Goal: Navigation & Orientation: Find specific page/section

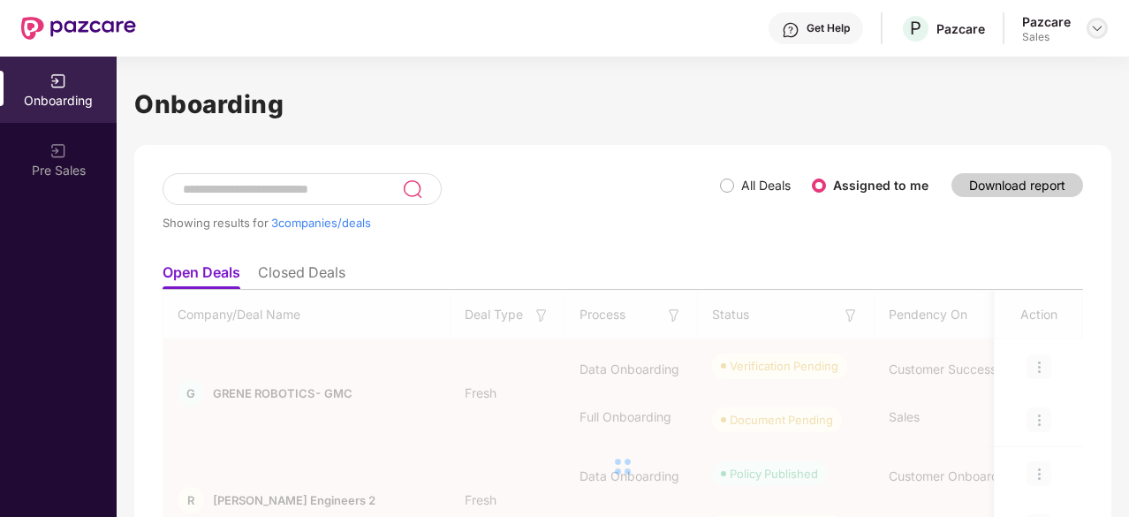
click at [1101, 30] on img at bounding box center [1098, 28] width 14 height 14
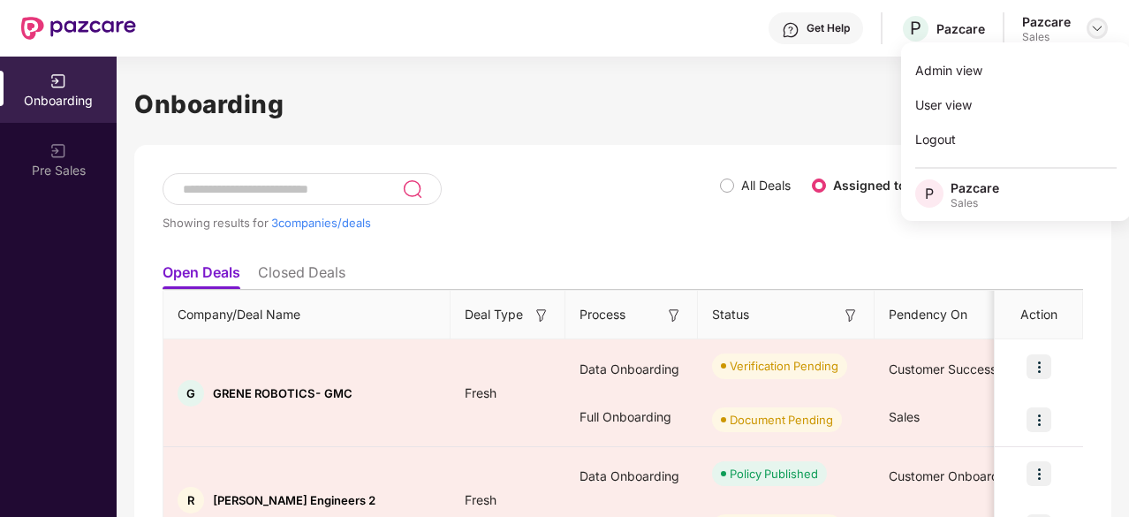
click at [1101, 30] on img at bounding box center [1098, 28] width 14 height 14
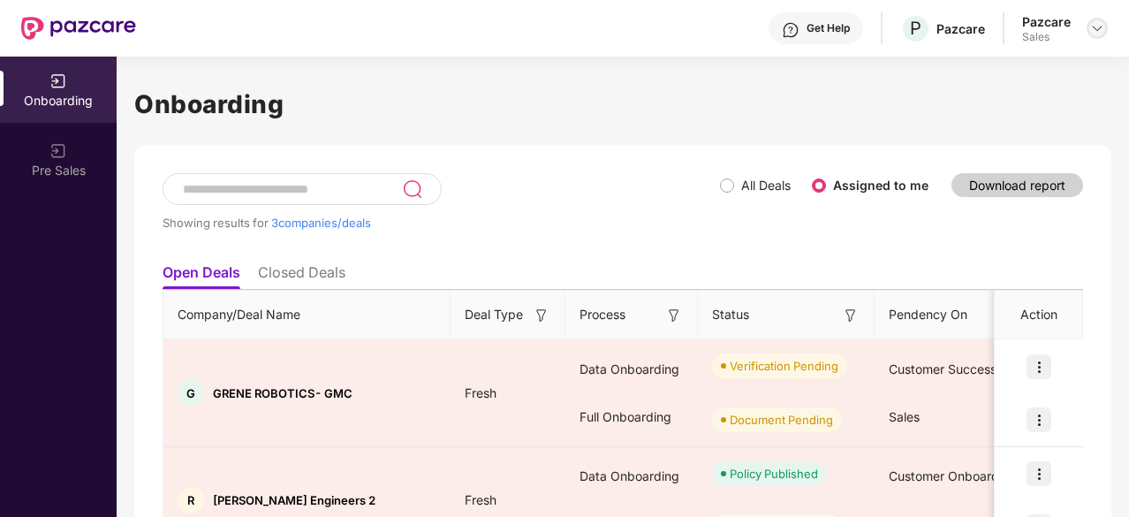
click at [1095, 33] on img at bounding box center [1098, 28] width 14 height 14
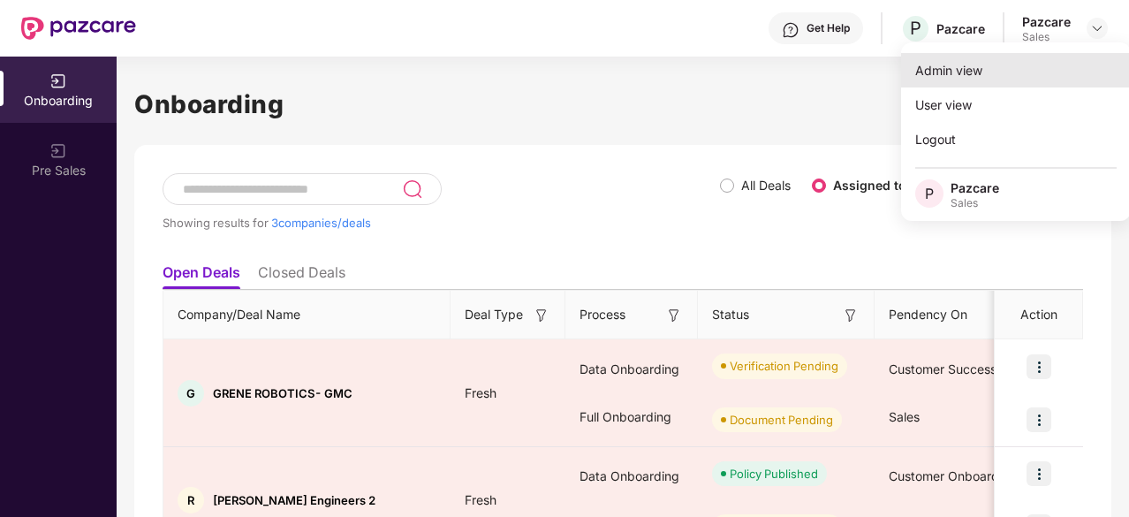
click at [1014, 67] on div "Admin view" at bounding box center [1016, 70] width 230 height 34
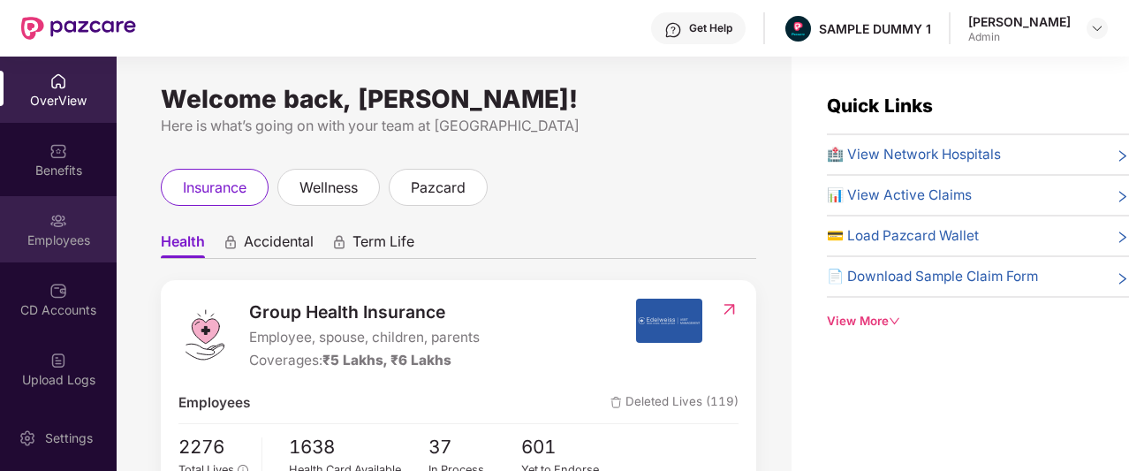
click at [32, 235] on div "Employees" at bounding box center [58, 241] width 117 height 18
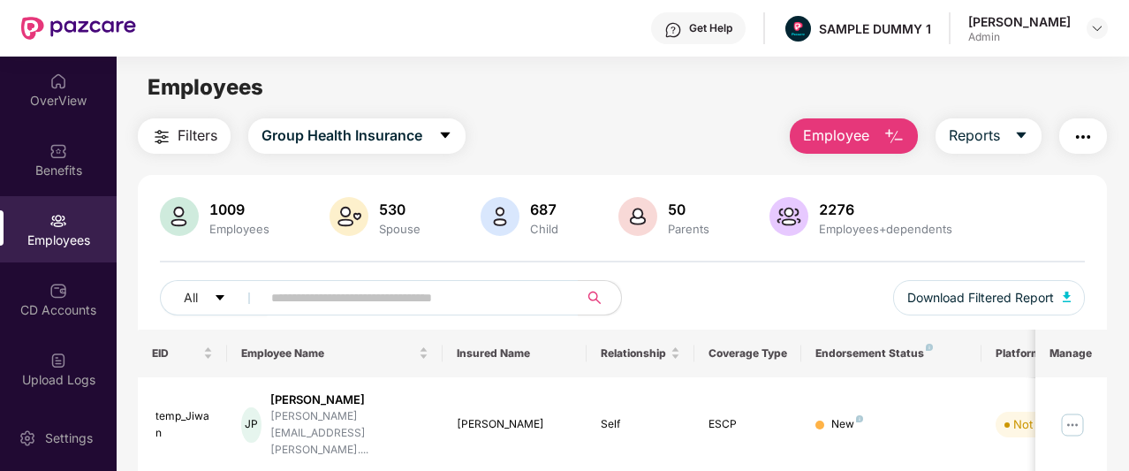
click at [857, 148] on button "Employee" at bounding box center [854, 135] width 128 height 35
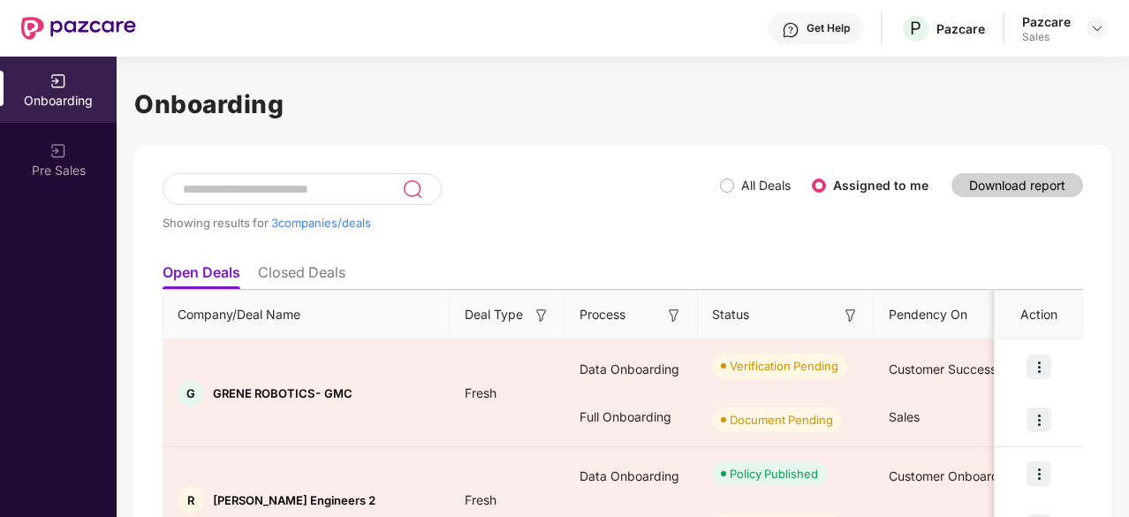
click at [1084, 34] on div "Pazcare Sales" at bounding box center [1065, 28] width 86 height 31
click at [1103, 34] on img at bounding box center [1098, 28] width 14 height 14
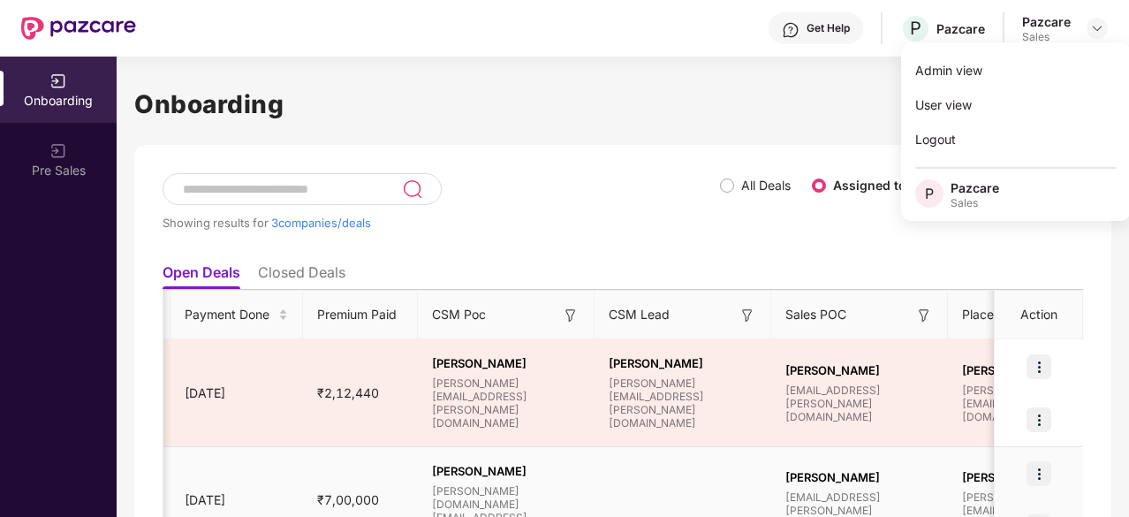
scroll to position [0, 1165]
click at [854, 461] on td "Chahat Nebhwani chahat.nebhwani@pazcare.com" at bounding box center [859, 501] width 177 height 108
drag, startPoint x: 854, startPoint y: 461, endPoint x: 817, endPoint y: 498, distance: 52.5
click at [817, 498] on td "Chahat Nebhwani chahat.nebhwani@pazcare.com" at bounding box center [859, 501] width 177 height 108
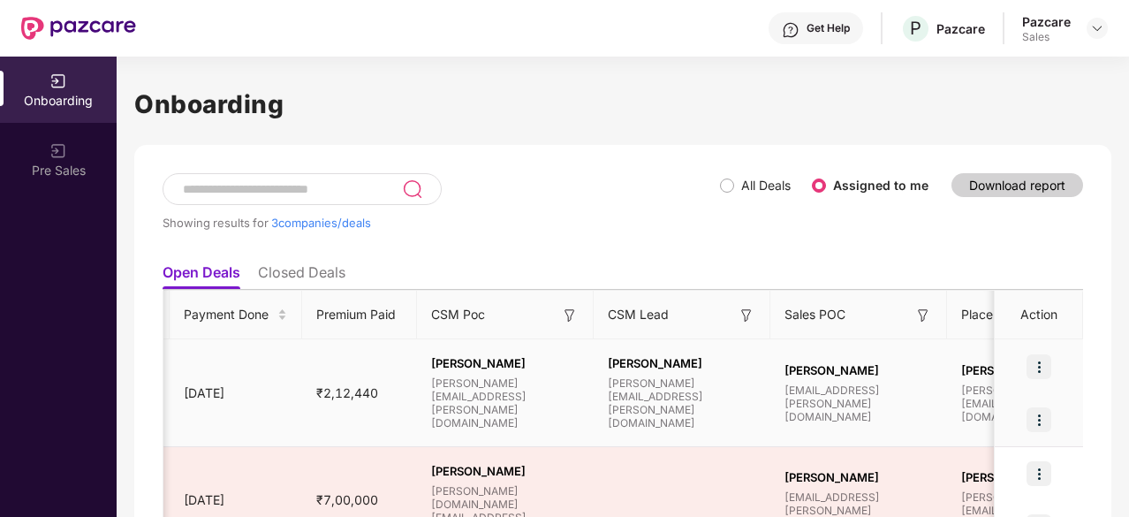
click at [688, 366] on td "Purushottam Singh purushottam.singh@pazcare.com" at bounding box center [682, 393] width 177 height 108
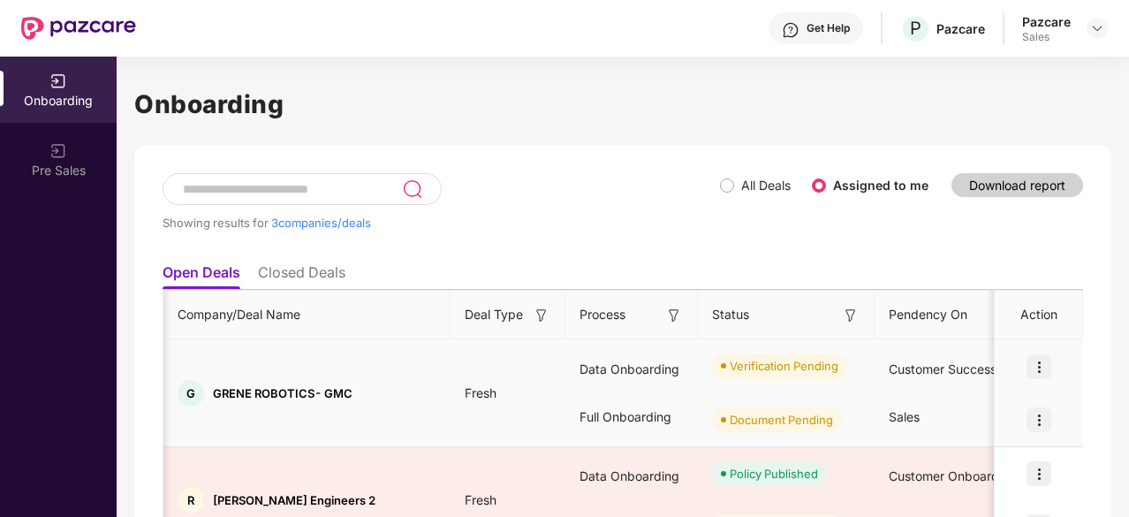
scroll to position [0, 0]
